Goal: Communication & Community: Answer question/provide support

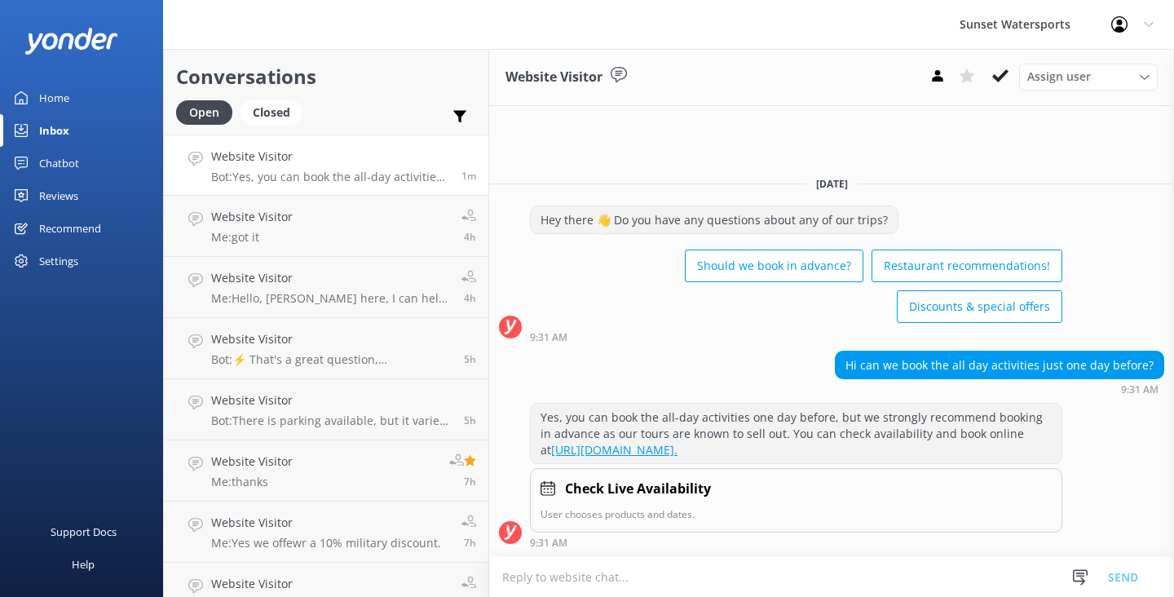
click at [529, 575] on textarea at bounding box center [831, 577] width 685 height 40
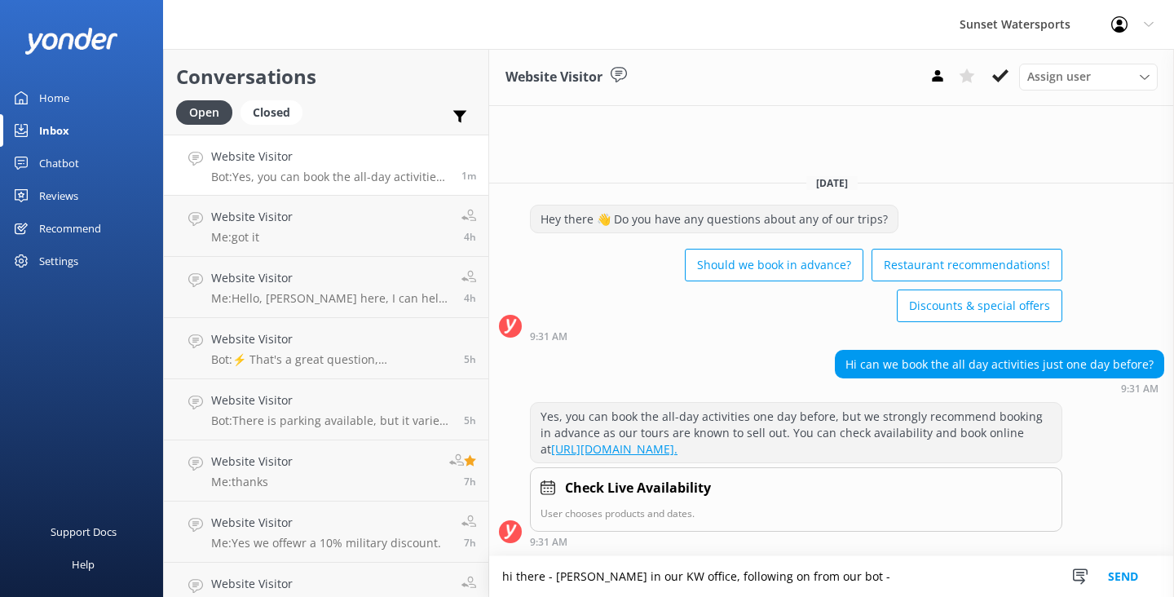
type textarea "hi there - [PERSON_NAME] in our KW office, following on from our bot -"
click at [1110, 571] on button "Send" at bounding box center [1122, 576] width 61 height 41
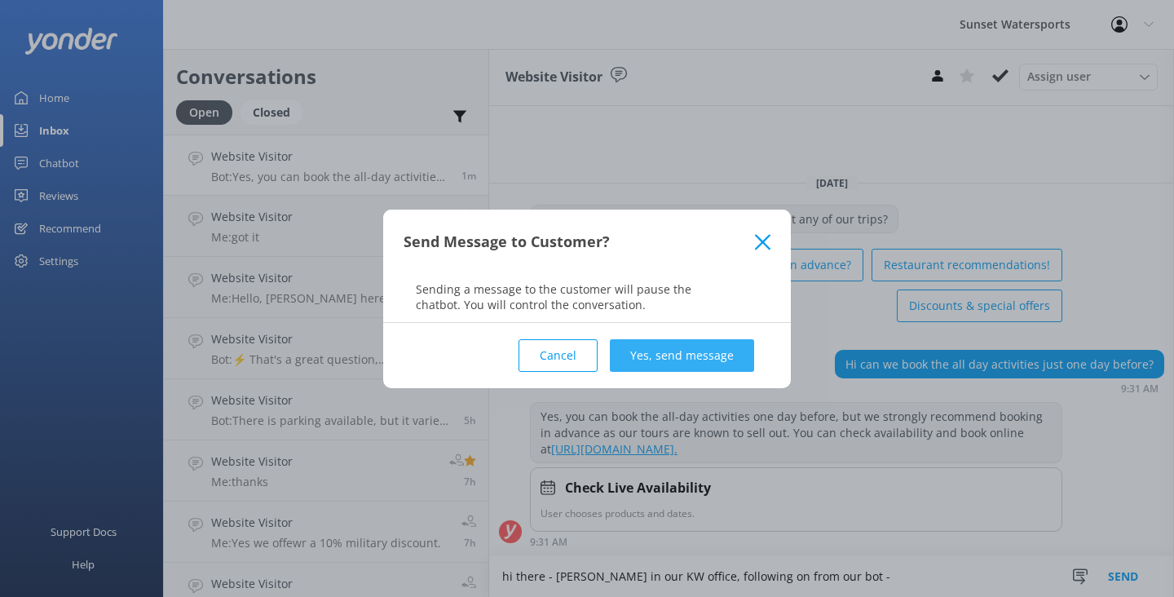
click at [685, 355] on button "Yes, send message" at bounding box center [682, 355] width 144 height 33
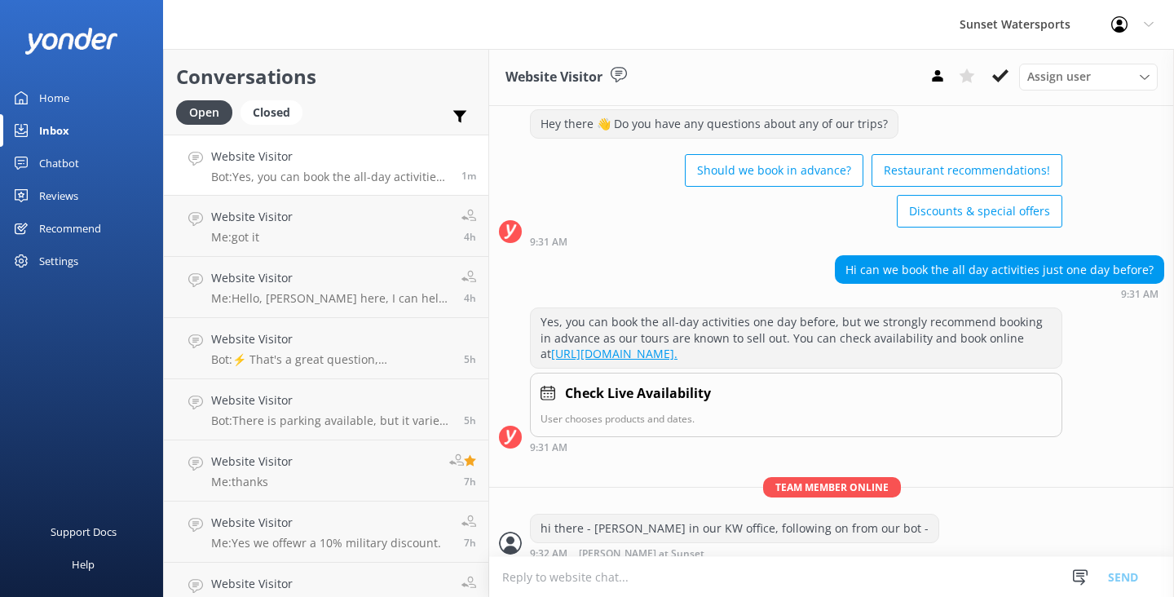
scroll to position [65, 0]
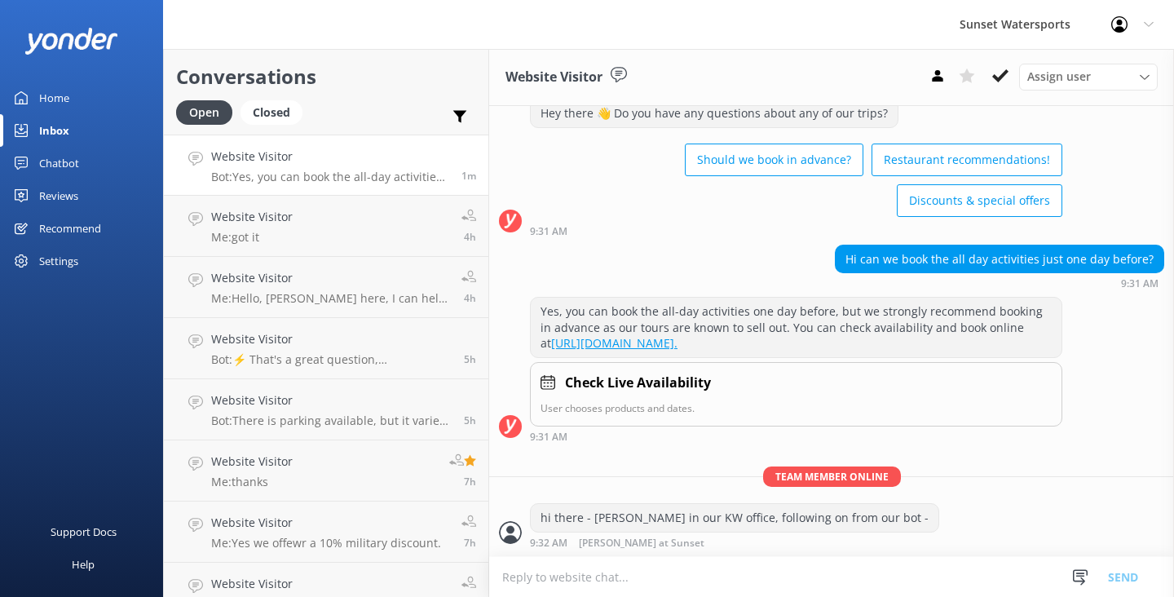
click at [567, 579] on textarea at bounding box center [831, 577] width 685 height 40
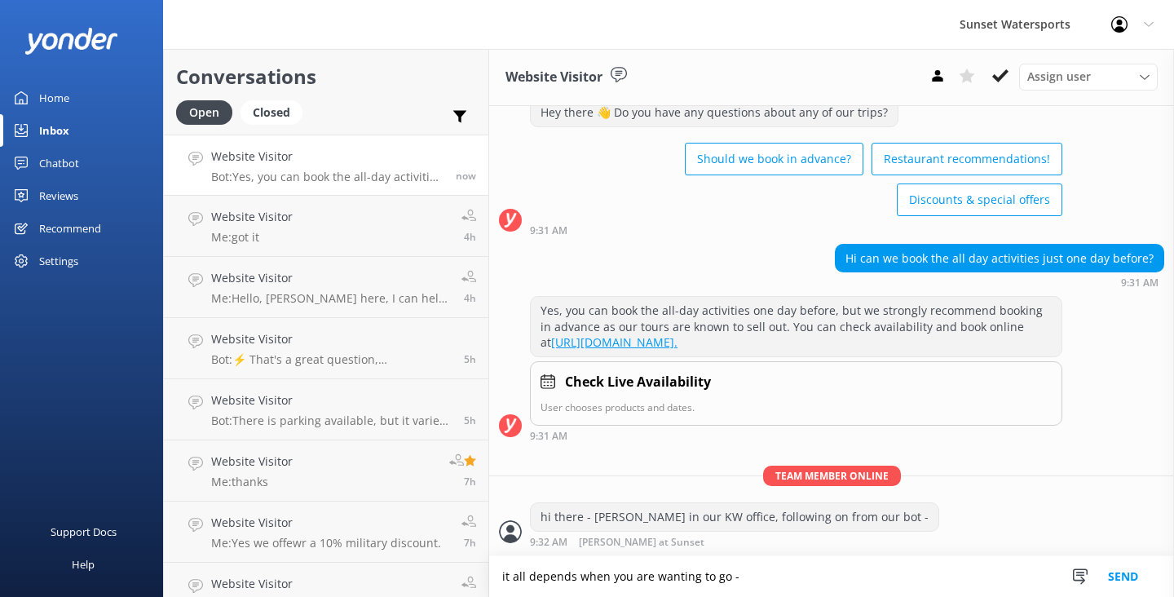
type textarea "it all depends when you are wanting to go -"
click at [1113, 572] on button "Send" at bounding box center [1122, 576] width 61 height 41
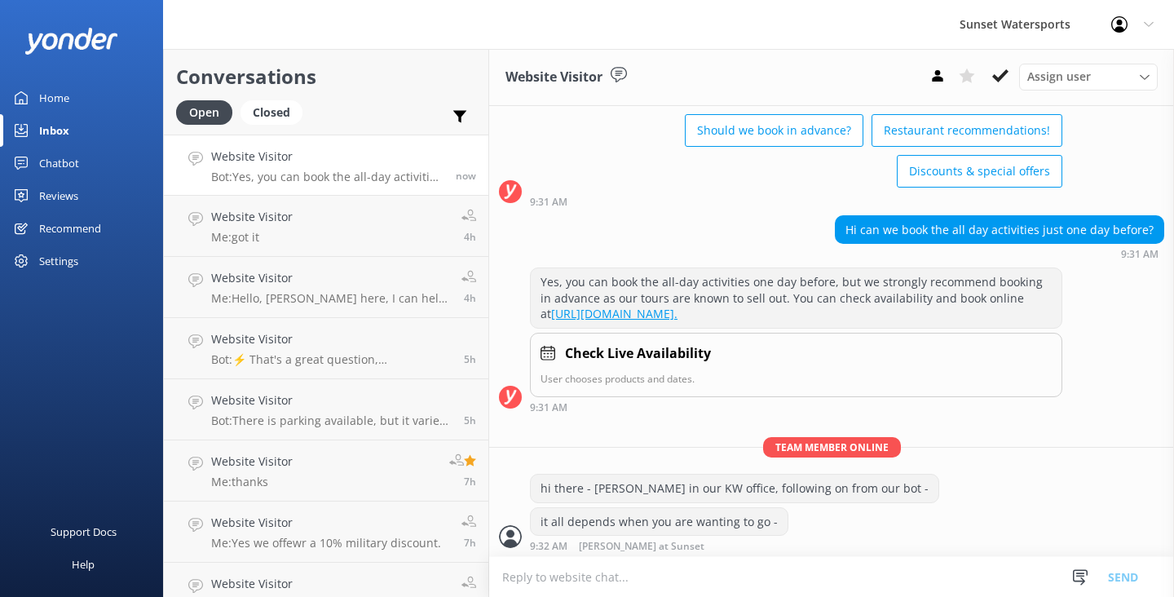
scroll to position [98, 0]
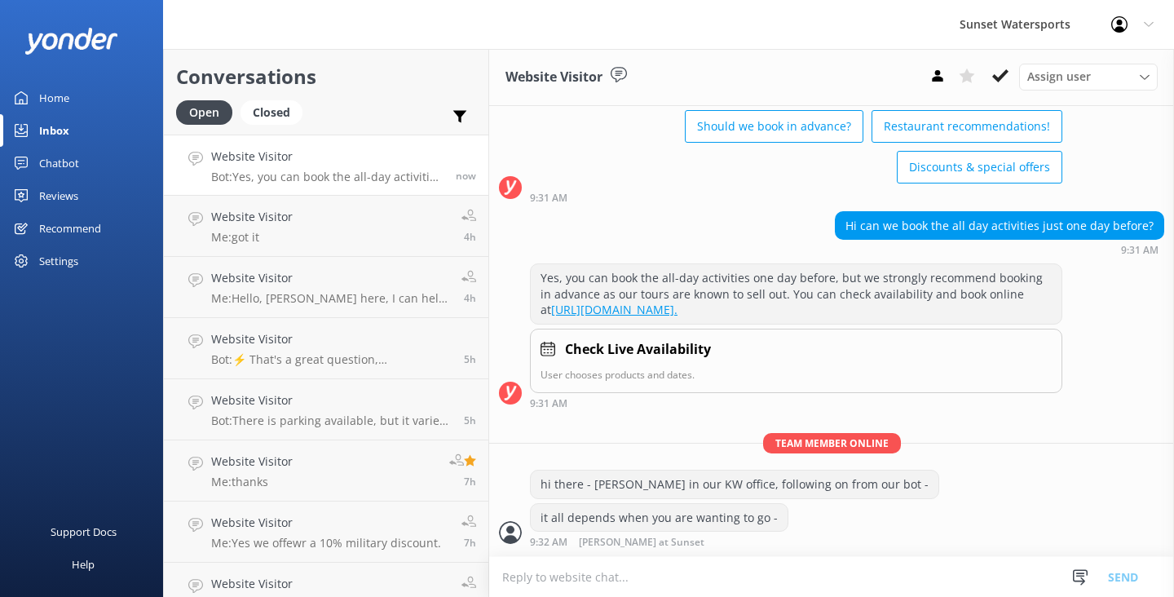
click at [608, 584] on textarea at bounding box center [831, 577] width 685 height 40
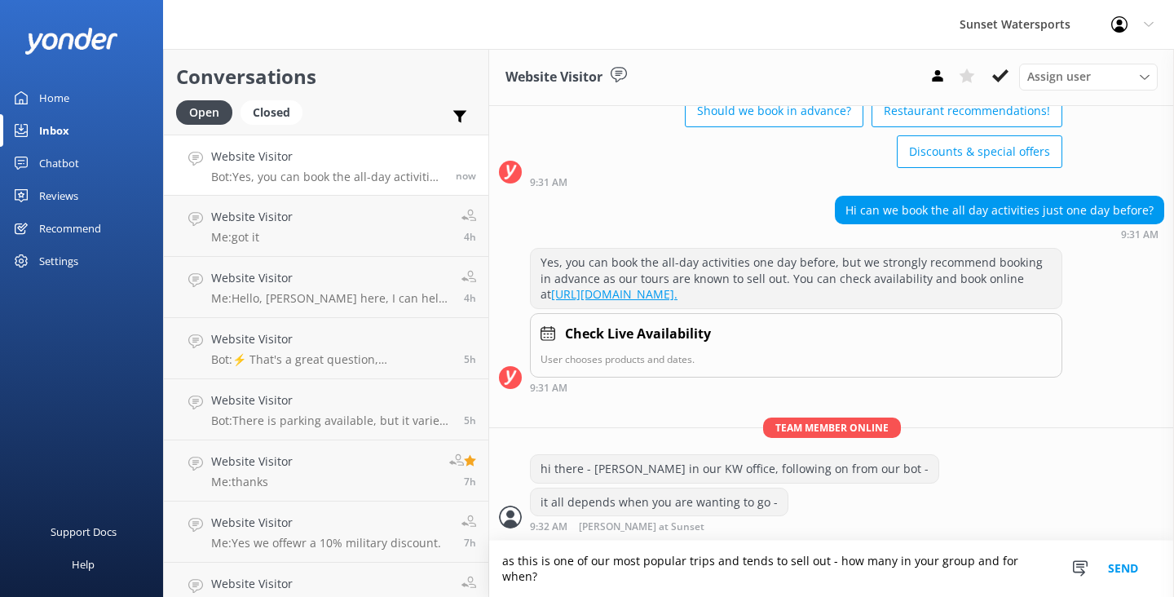
scroll to position [114, 0]
type textarea "as this is one of our most popular trips and tends to sell out - how many in yo…"
click at [1099, 566] on button "Send" at bounding box center [1122, 568] width 61 height 56
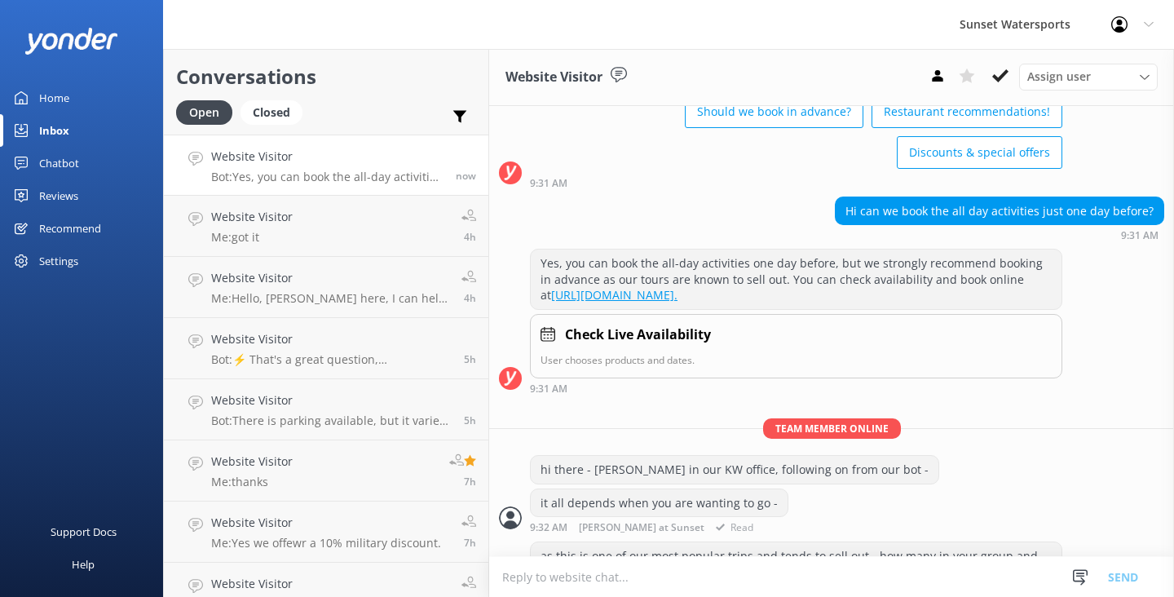
scroll to position [167, 0]
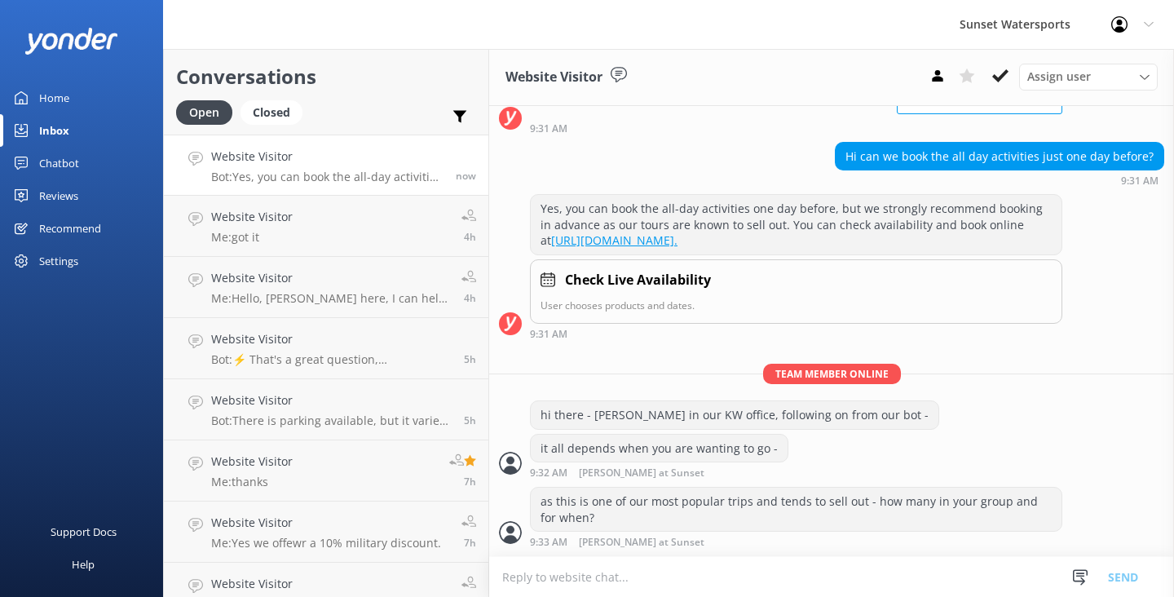
click at [593, 572] on textarea at bounding box center [831, 577] width 685 height 40
type textarea "i"
click at [1006, 73] on use at bounding box center [1000, 75] width 16 height 13
